Goal: Transaction & Acquisition: Download file/media

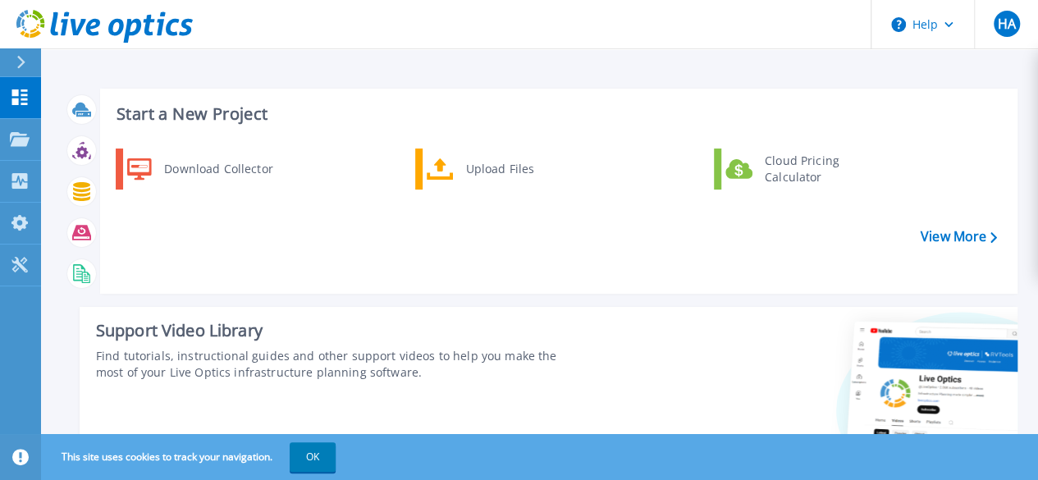
click at [15, 65] on div at bounding box center [28, 62] width 26 height 28
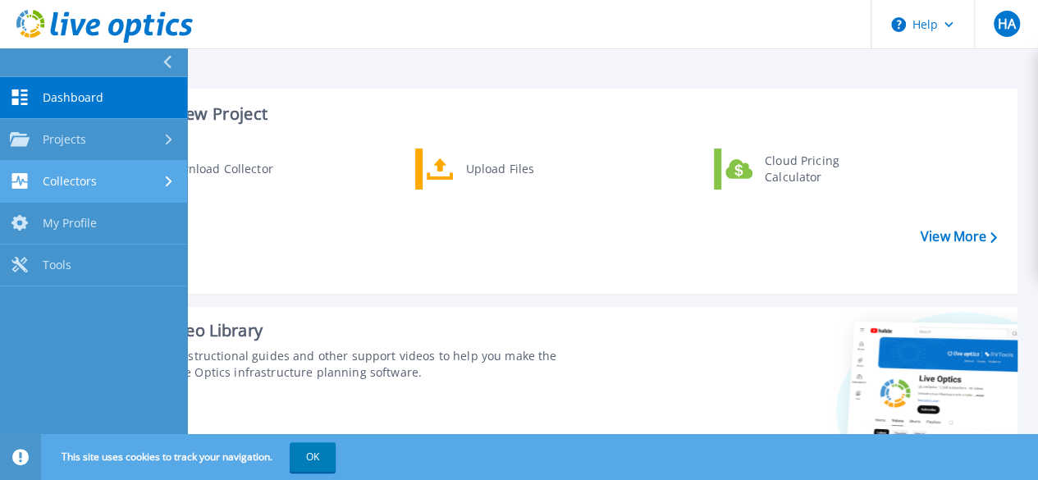
click at [131, 176] on div "Collectors" at bounding box center [93, 181] width 167 height 16
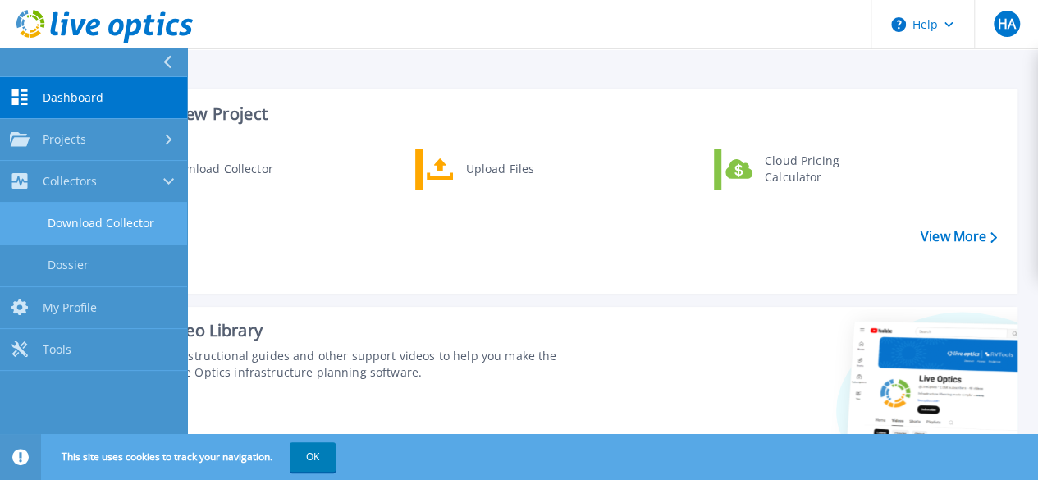
click at [142, 220] on link "Download Collector" at bounding box center [93, 224] width 187 height 42
